Goal: Find specific page/section: Find specific page/section

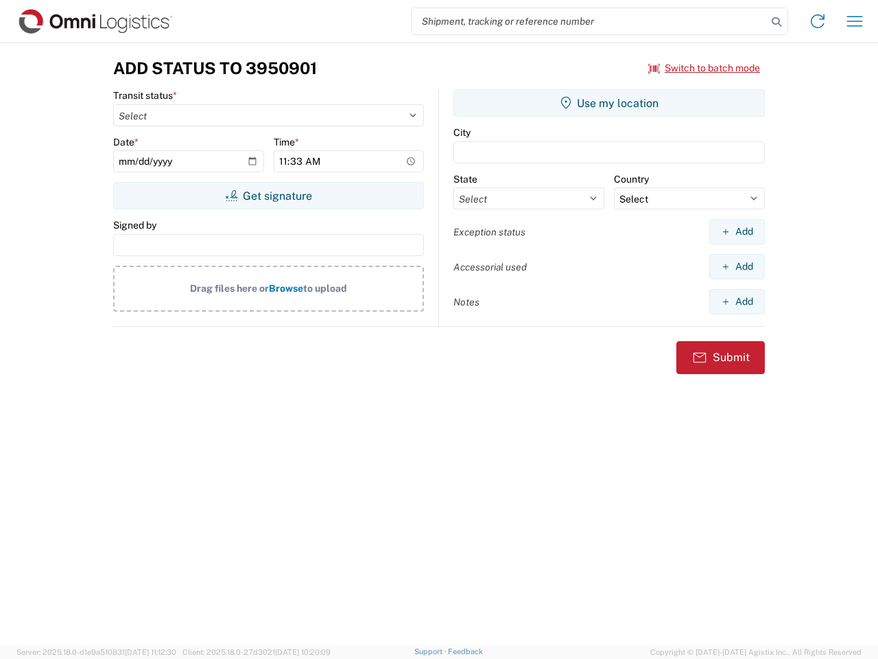
click at [589, 21] on input "search" at bounding box center [589, 21] width 355 height 26
click at [777, 22] on icon at bounding box center [776, 21] width 19 height 19
click at [818, 21] on icon at bounding box center [818, 21] width 22 height 22
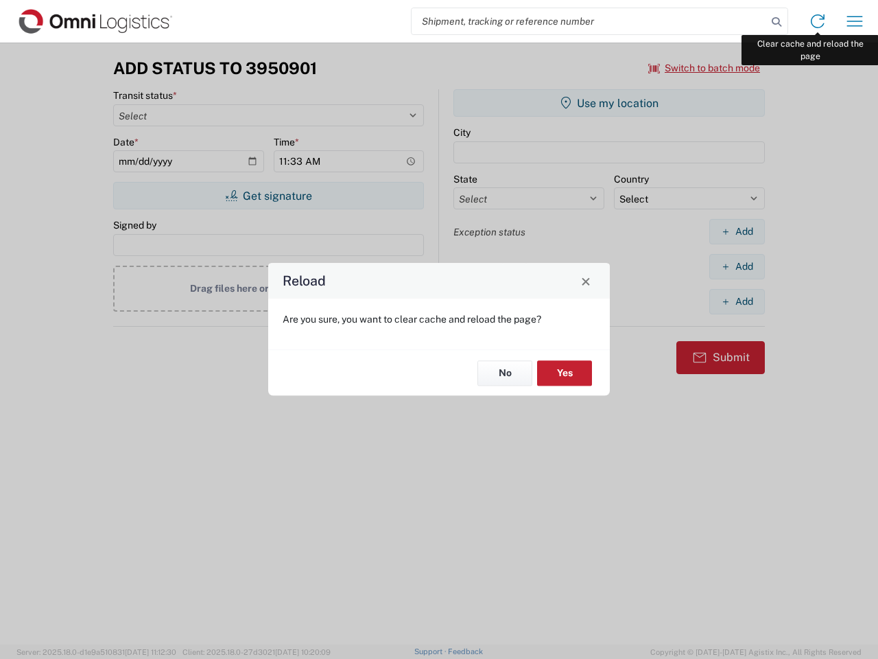
click at [855, 21] on div "Reload Are you sure, you want to clear cache and reload the page? No Yes" at bounding box center [439, 329] width 878 height 659
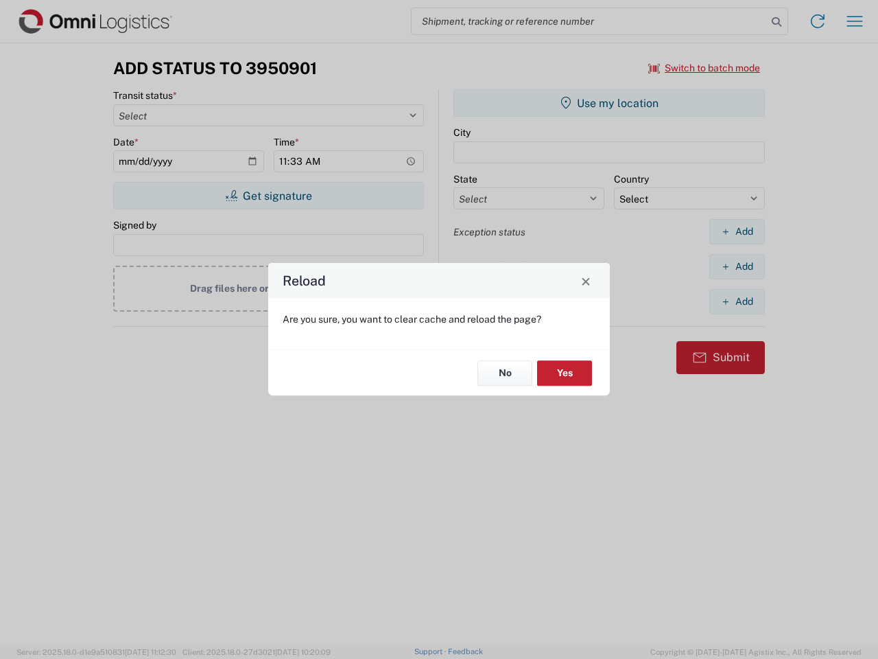
click at [705, 68] on div "Reload Are you sure, you want to clear cache and reload the page? No Yes" at bounding box center [439, 329] width 878 height 659
click at [268, 196] on div "Reload Are you sure, you want to clear cache and reload the page? No Yes" at bounding box center [439, 329] width 878 height 659
click at [609, 103] on div "Reload Are you sure, you want to clear cache and reload the page? No Yes" at bounding box center [439, 329] width 878 height 659
click at [737, 231] on div "Reload Are you sure, you want to clear cache and reload the page? No Yes" at bounding box center [439, 329] width 878 height 659
click at [737, 266] on div "Reload Are you sure, you want to clear cache and reload the page? No Yes" at bounding box center [439, 329] width 878 height 659
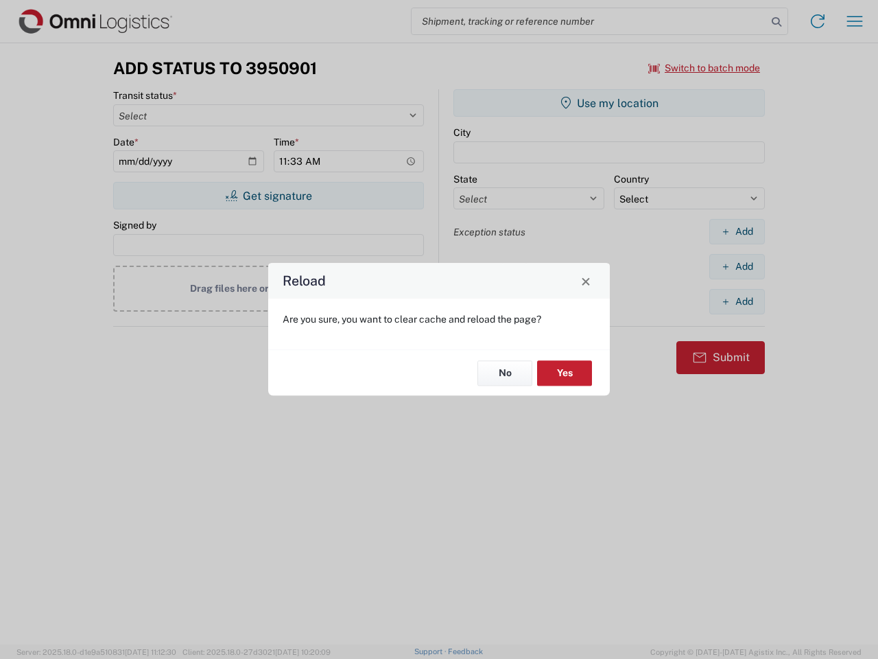
click at [737, 301] on div "Reload Are you sure, you want to clear cache and reload the page? No Yes" at bounding box center [439, 329] width 878 height 659
